Goal: Information Seeking & Learning: Learn about a topic

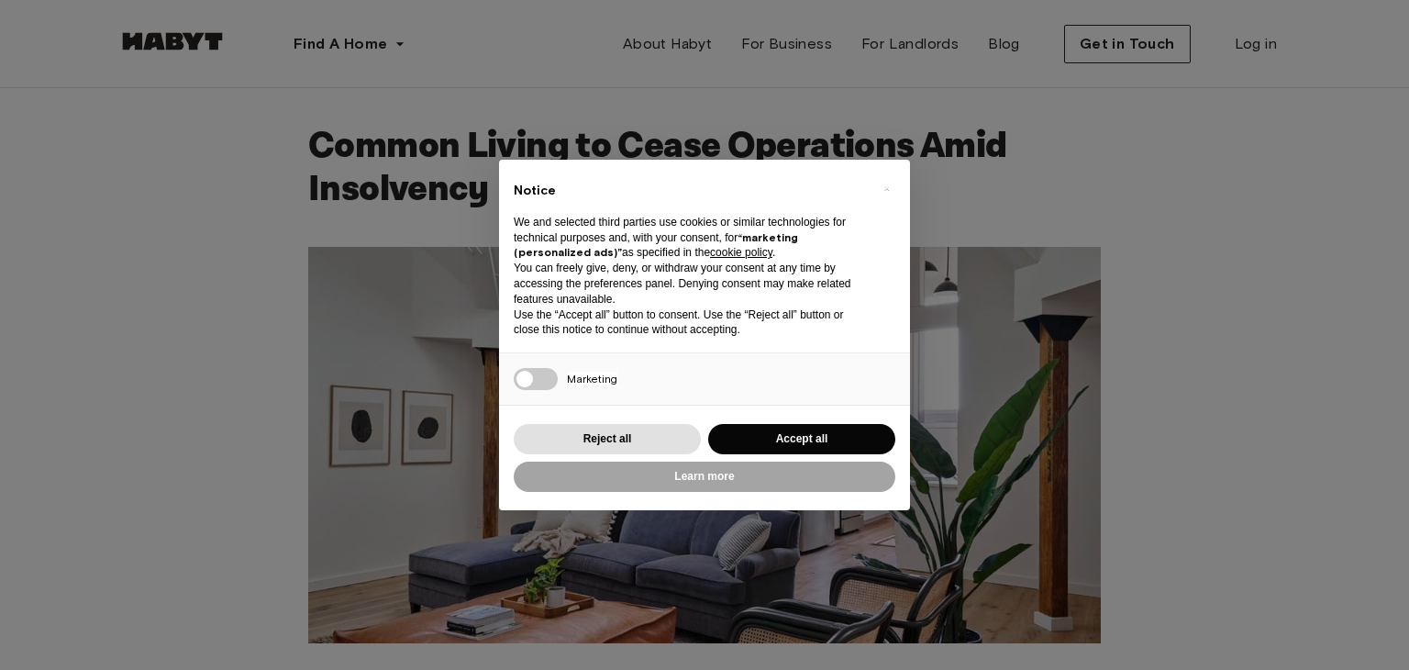
scroll to position [131, 0]
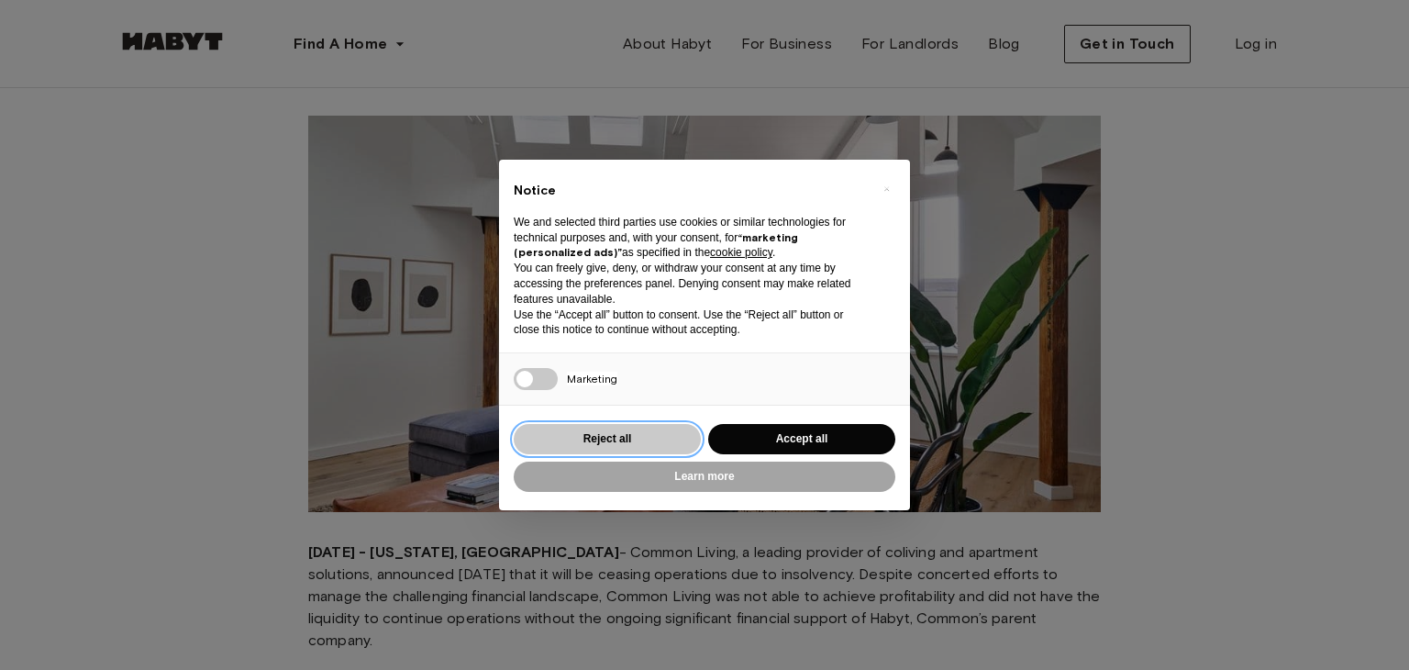
click at [588, 439] on button "Reject all" at bounding box center [607, 439] width 187 height 30
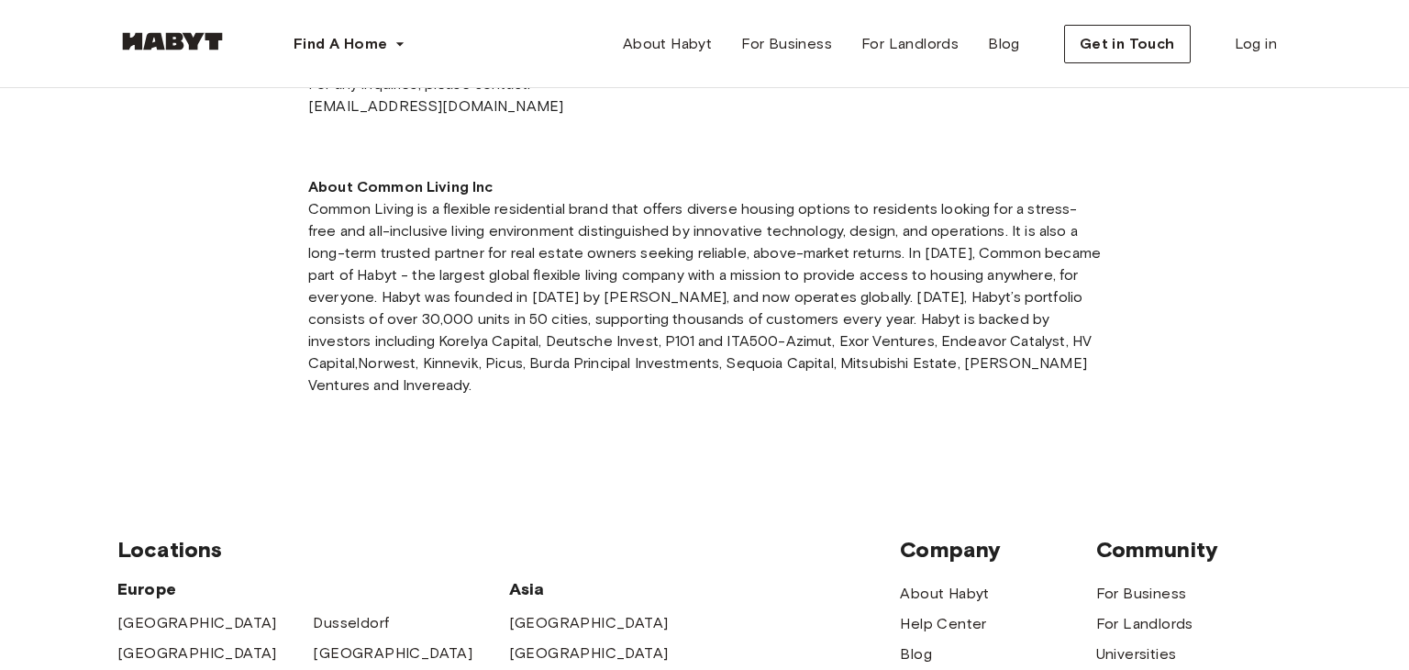
scroll to position [1196, 0]
click at [191, 41] on img at bounding box center [172, 41] width 110 height 18
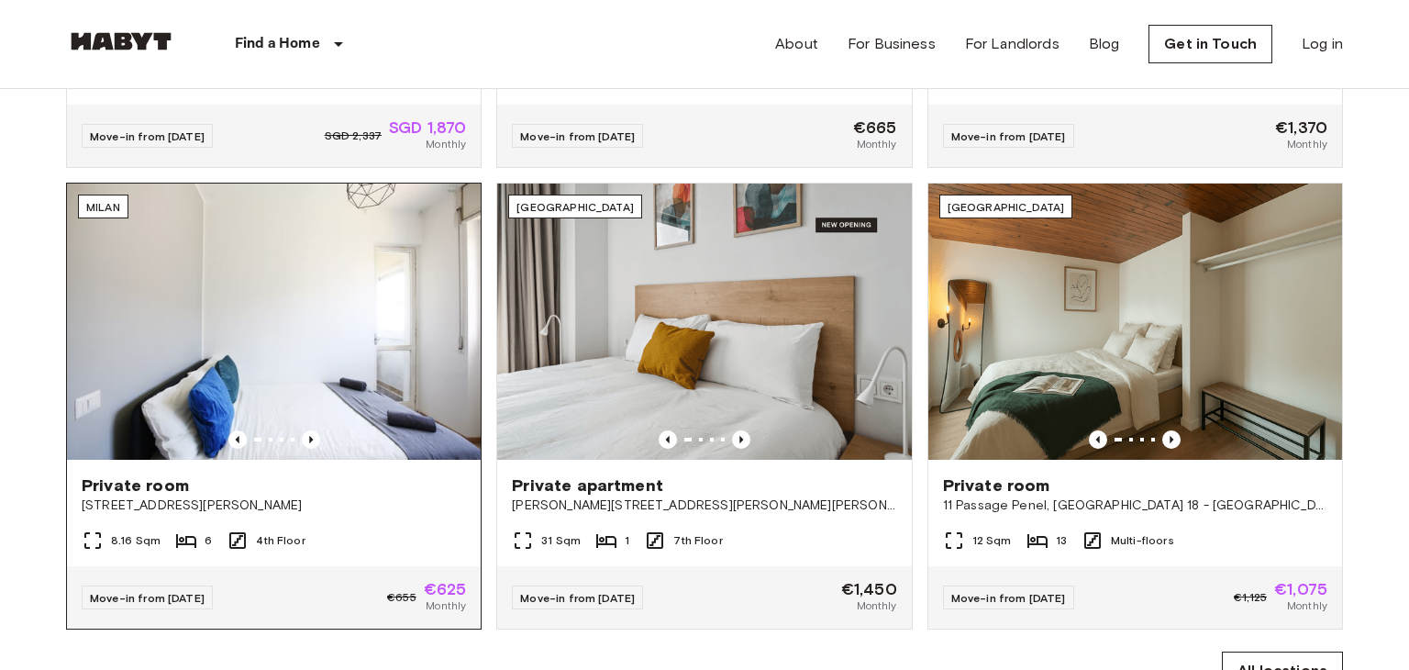
scroll to position [1009, 0]
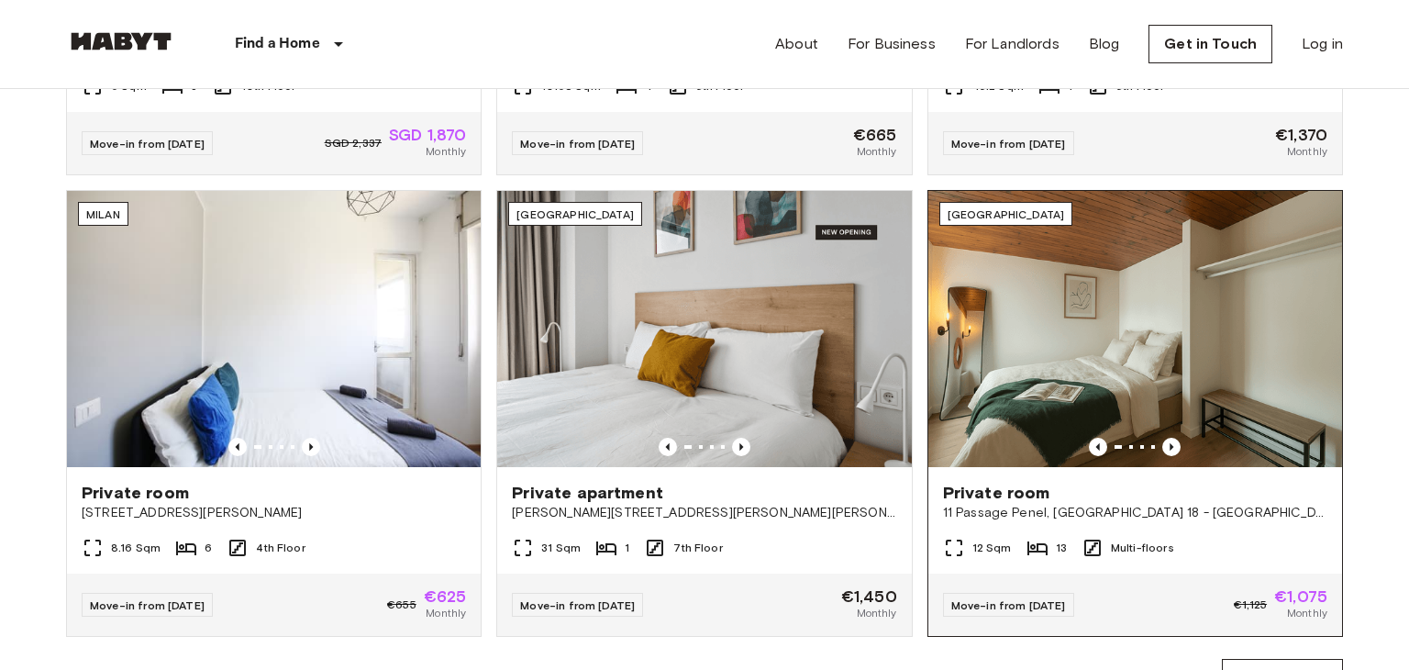
click at [964, 237] on img at bounding box center [1136, 329] width 414 height 276
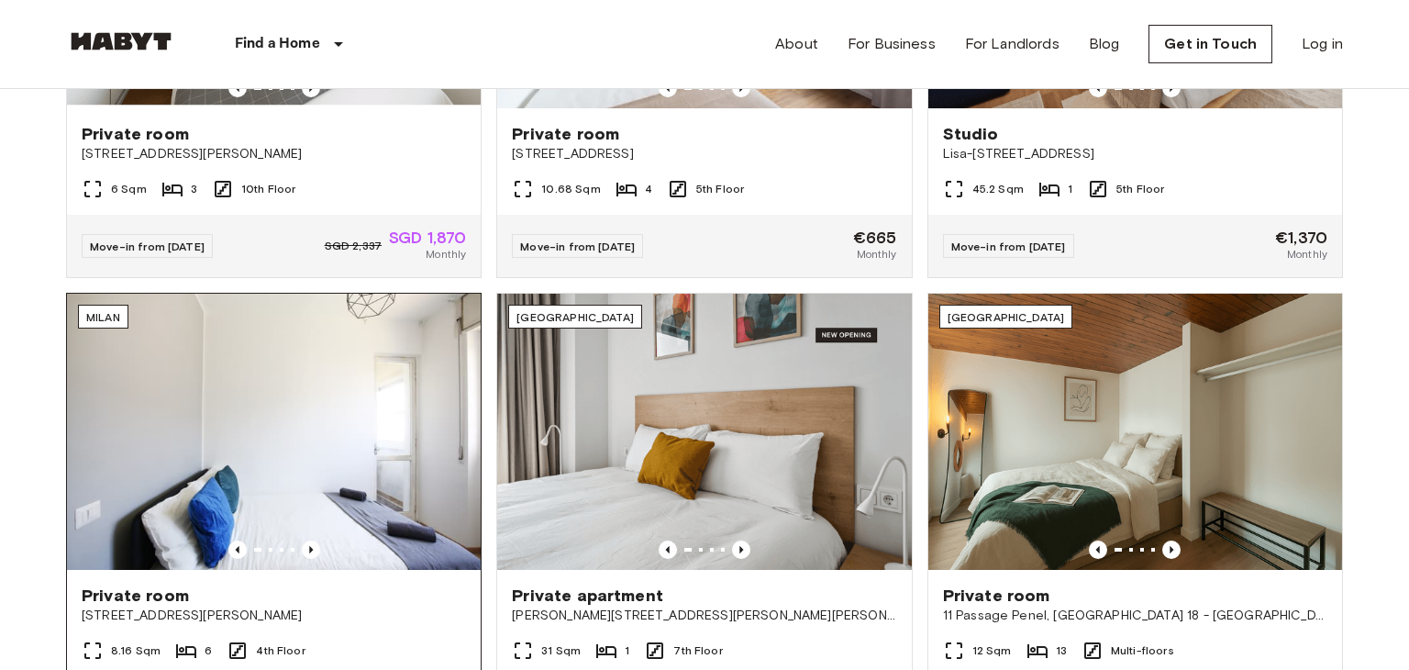
scroll to position [459, 0]
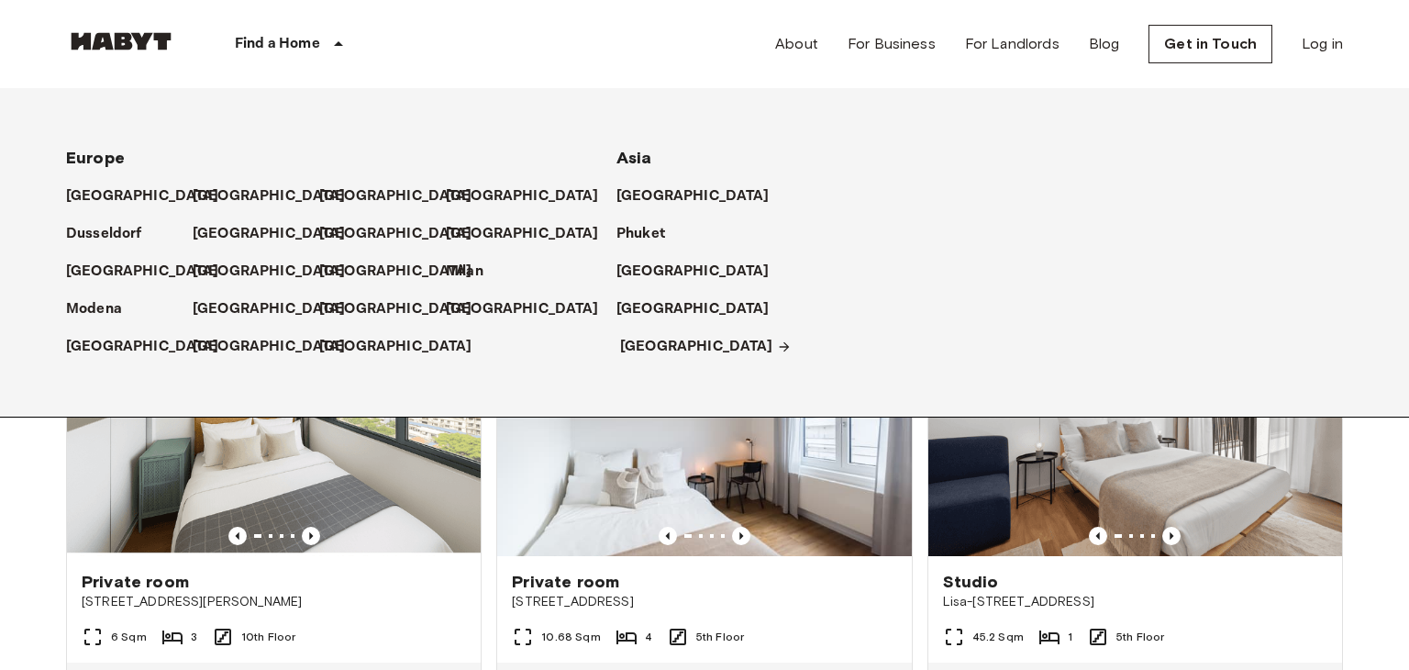
click at [642, 346] on p "[GEOGRAPHIC_DATA]" at bounding box center [696, 347] width 153 height 22
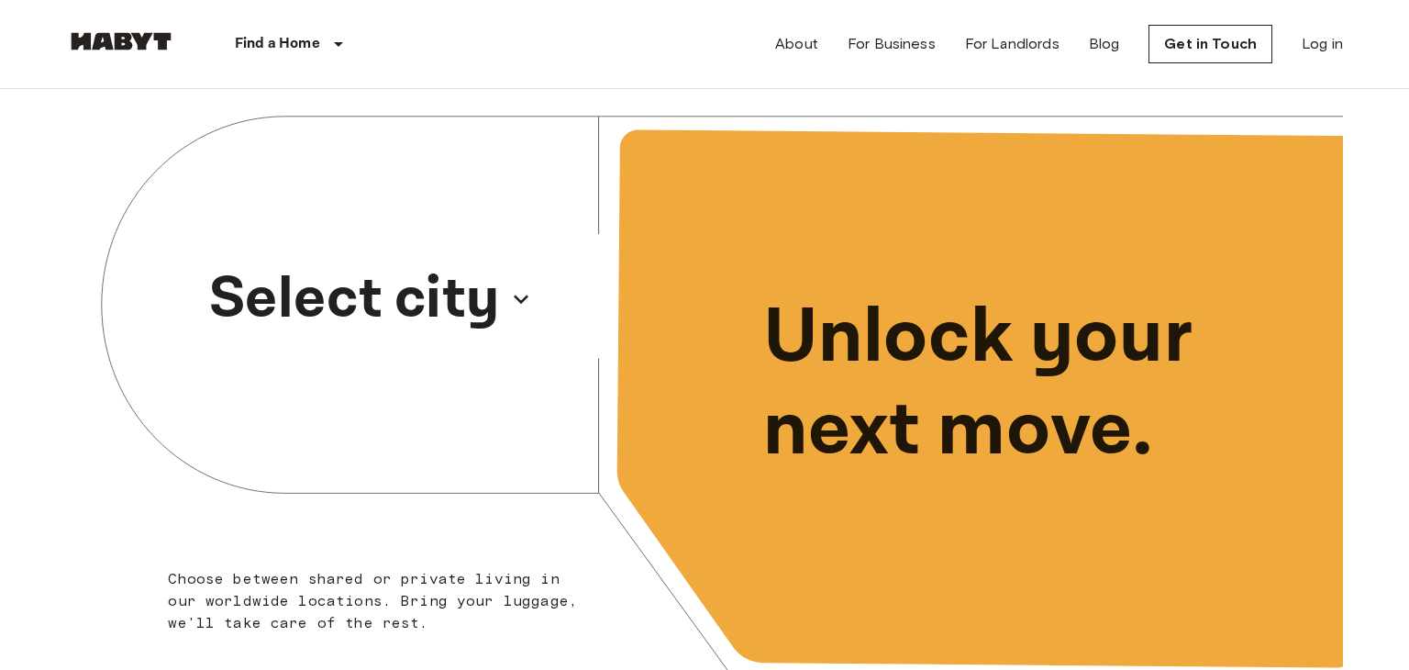
click at [358, 308] on p "Select city" at bounding box center [354, 299] width 291 height 88
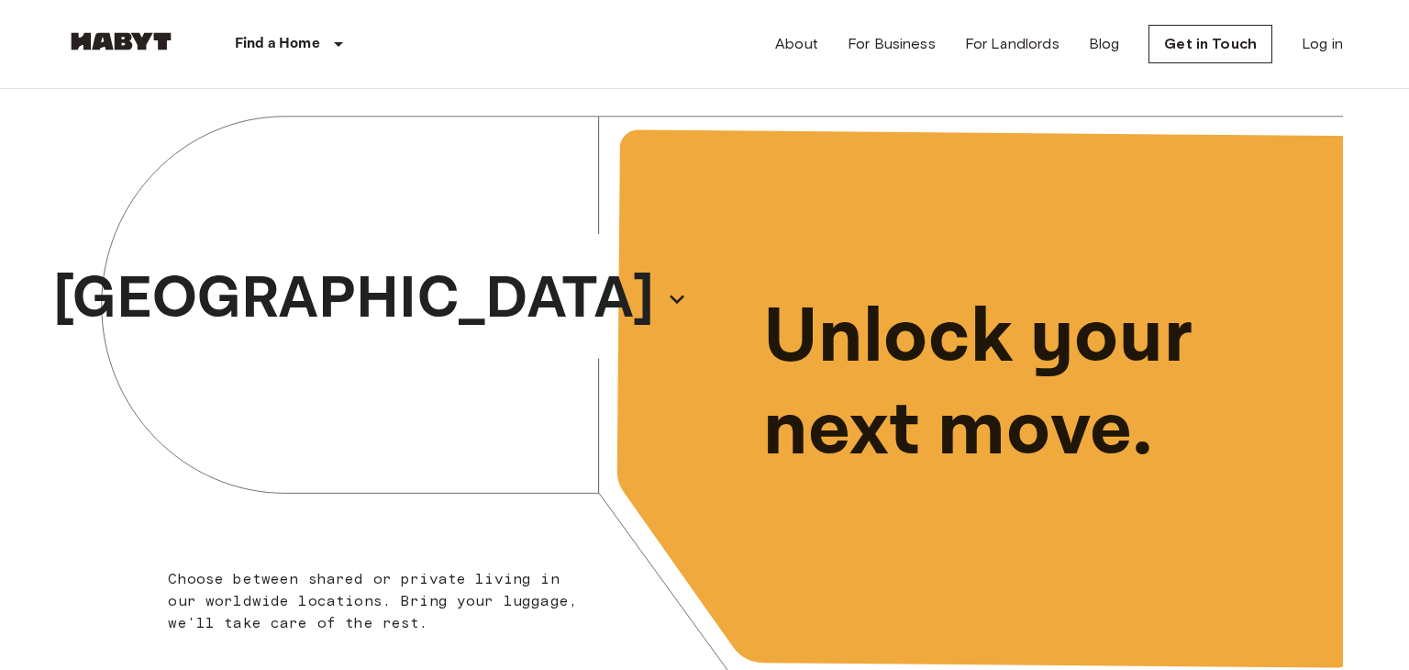
click at [541, 294] on div "[GEOGRAPHIC_DATA]" at bounding box center [385, 299] width 639 height 420
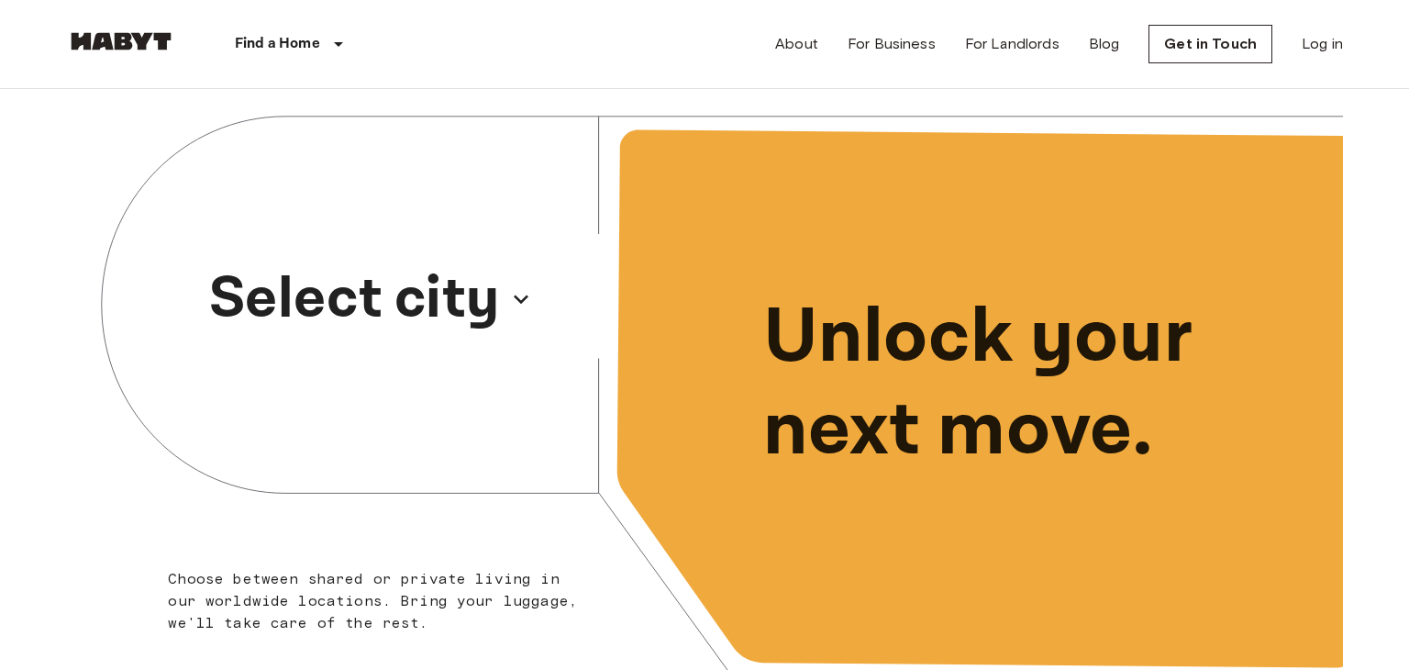
click at [468, 296] on p "Select city" at bounding box center [354, 299] width 291 height 88
